Goal: Navigation & Orientation: Find specific page/section

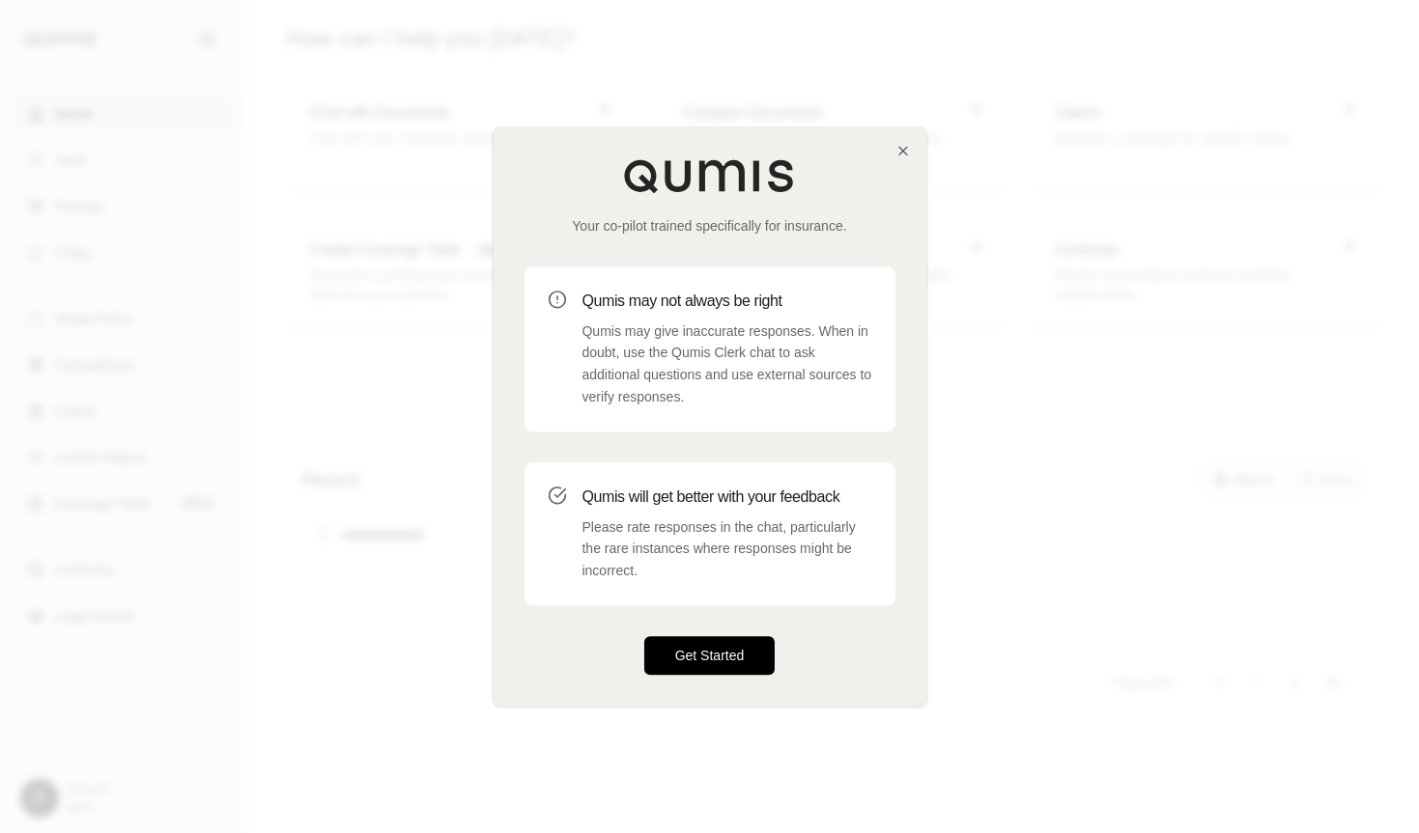
click at [723, 648] on button "Get Started" at bounding box center [709, 655] width 131 height 39
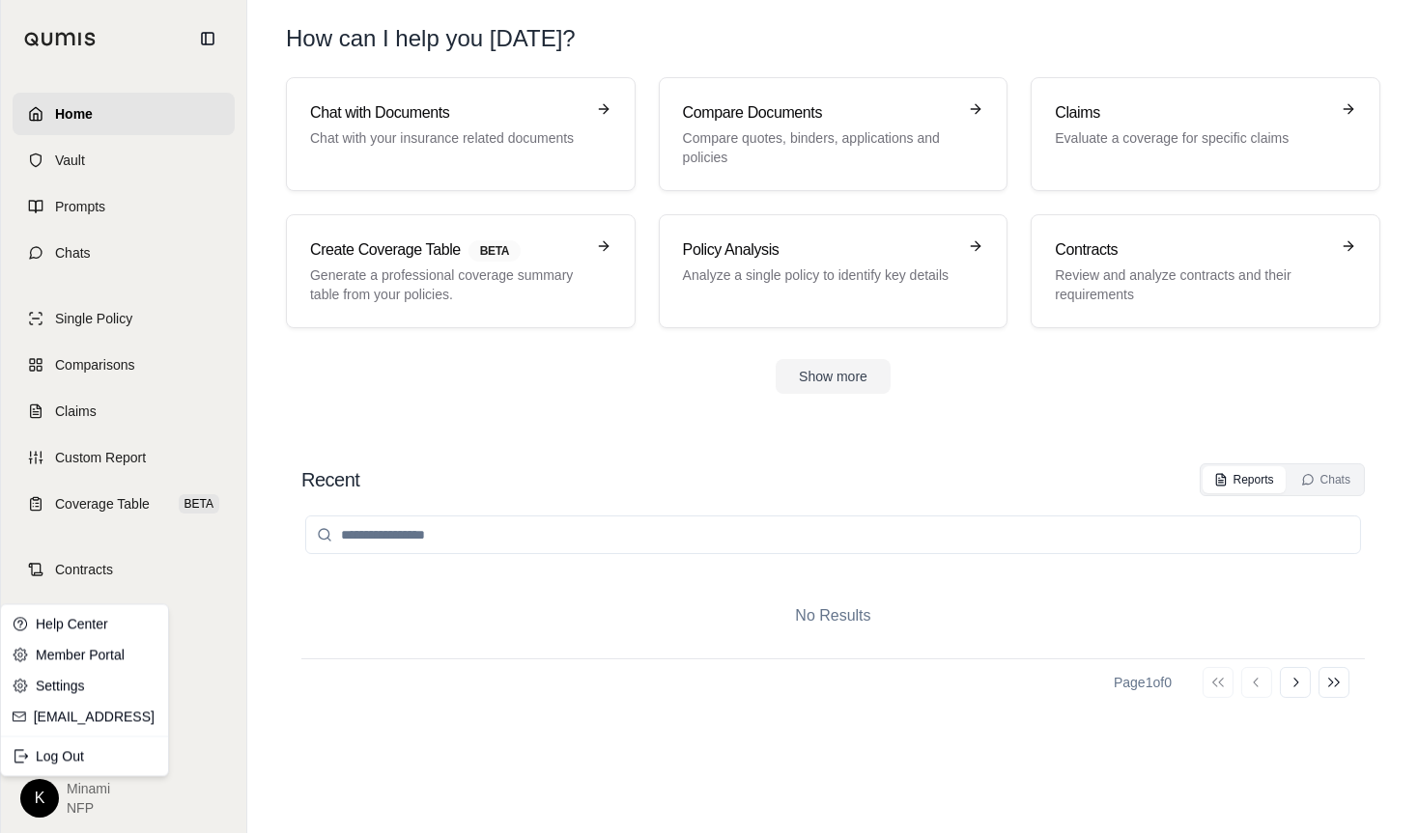
click at [42, 801] on html "Home Vault Prompts Chats Single Policy Comparisons Claims Custom Report Coverag…" at bounding box center [709, 416] width 1419 height 833
click at [99, 656] on link "Member Portal" at bounding box center [84, 654] width 159 height 31
